Goal: Transaction & Acquisition: Purchase product/service

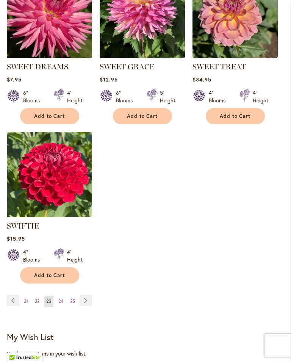
scroll to position [986, 0]
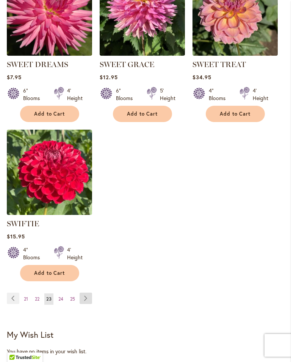
click at [89, 300] on link "Page Next" at bounding box center [86, 297] width 12 height 11
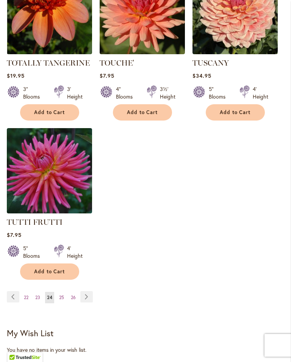
scroll to position [1013, 0]
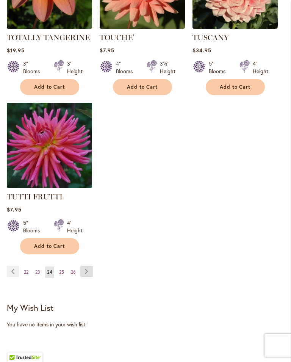
click at [89, 265] on link "Page Next" at bounding box center [86, 270] width 12 height 11
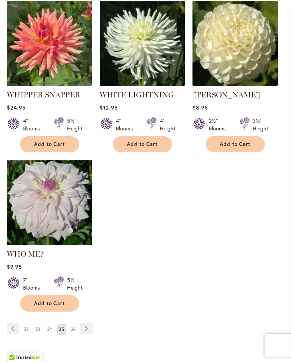
scroll to position [956, 0]
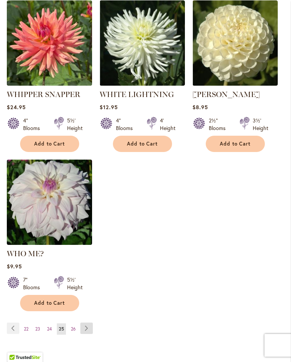
click at [89, 323] on link "Page Next" at bounding box center [86, 327] width 12 height 11
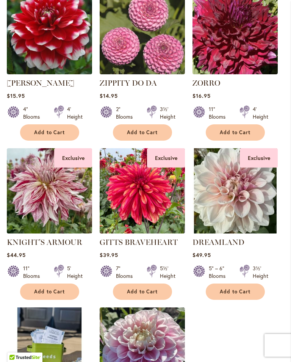
scroll to position [637, 0]
